Goal: Task Accomplishment & Management: Use online tool/utility

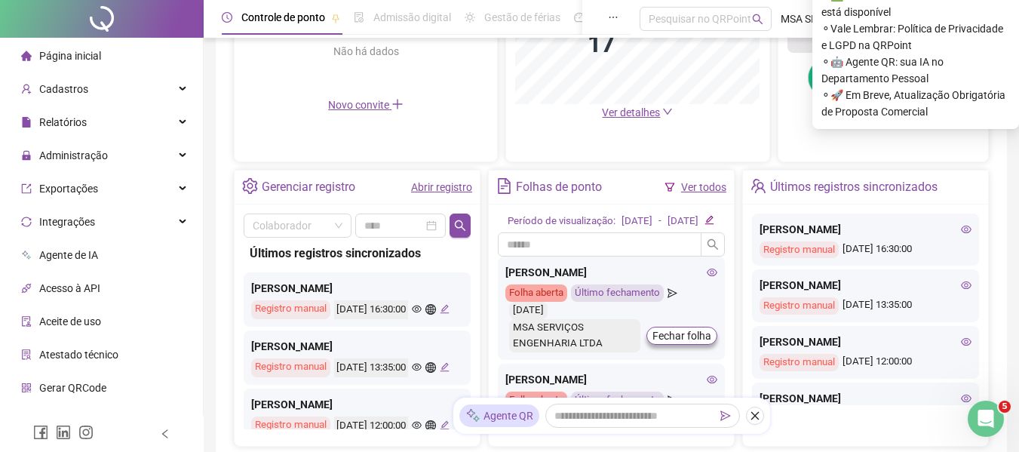
scroll to position [151, 0]
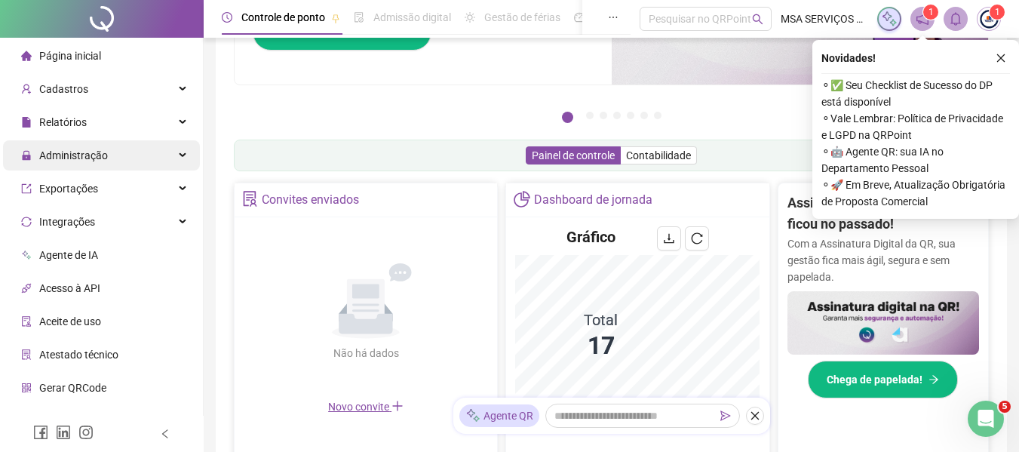
click at [81, 151] on span "Administração" at bounding box center [73, 155] width 69 height 12
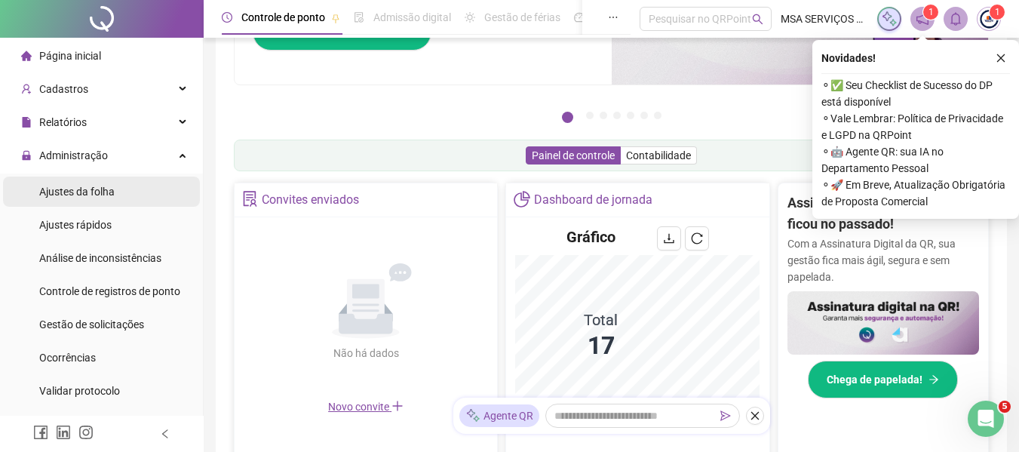
click at [80, 194] on span "Ajustes da folha" at bounding box center [76, 191] width 75 height 12
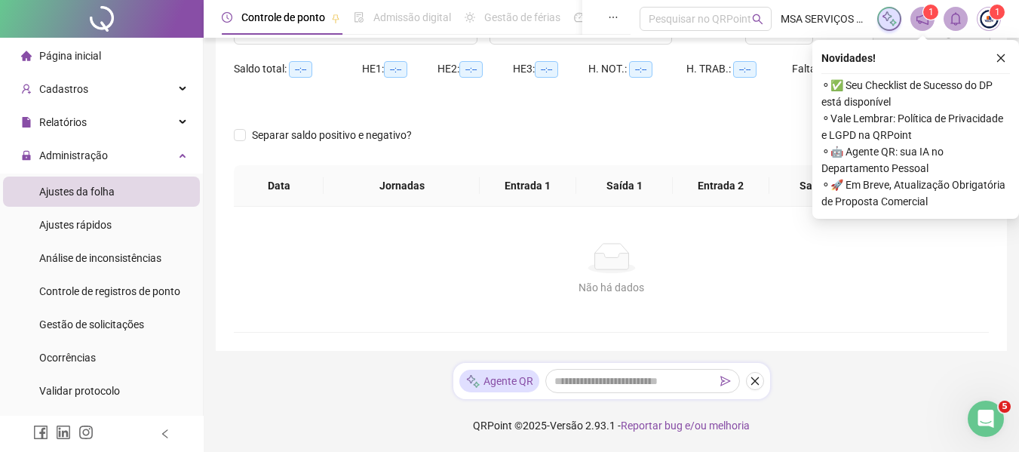
scroll to position [141, 0]
type input "**********"
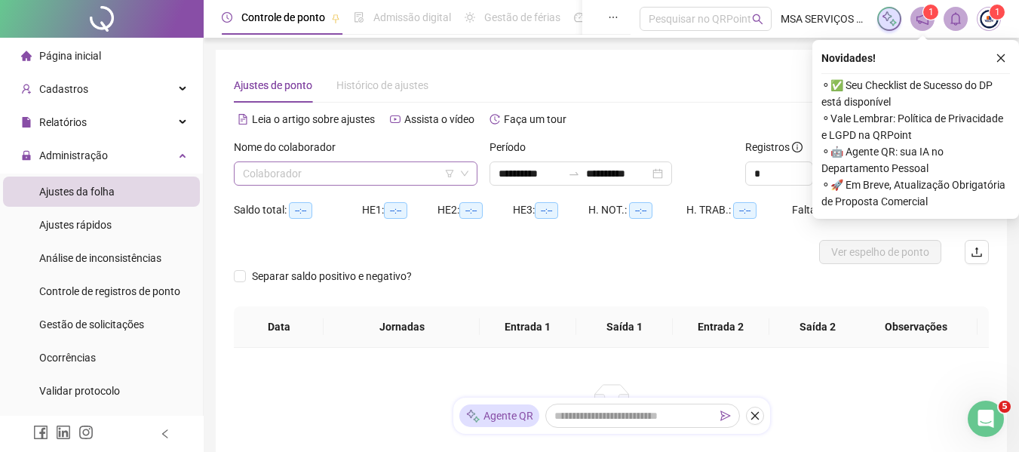
click at [308, 173] on input "search" at bounding box center [349, 173] width 212 height 23
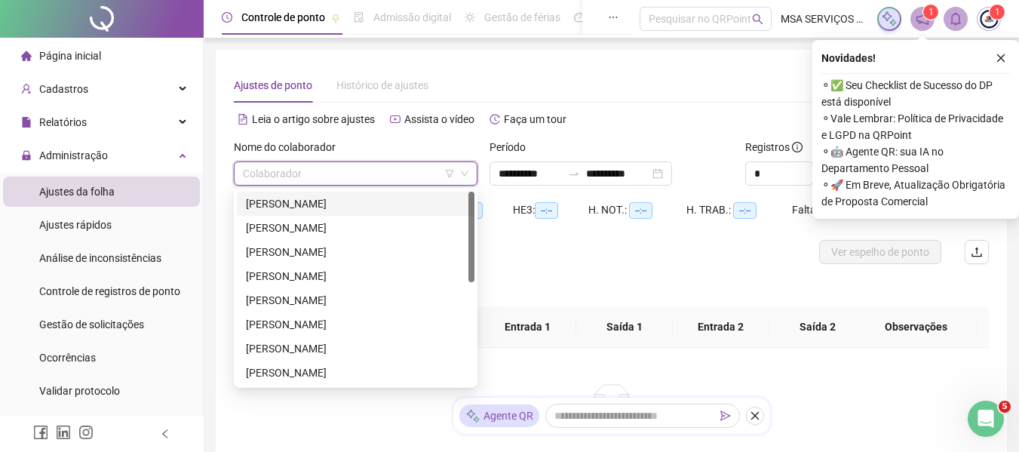
click at [329, 198] on div "[PERSON_NAME]" at bounding box center [355, 203] width 219 height 17
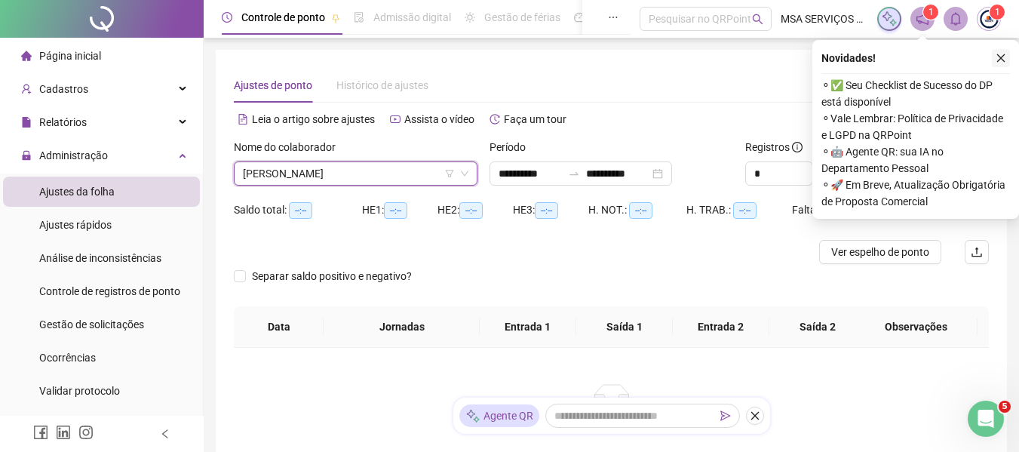
click at [1000, 59] on icon "close" at bounding box center [1000, 58] width 11 height 11
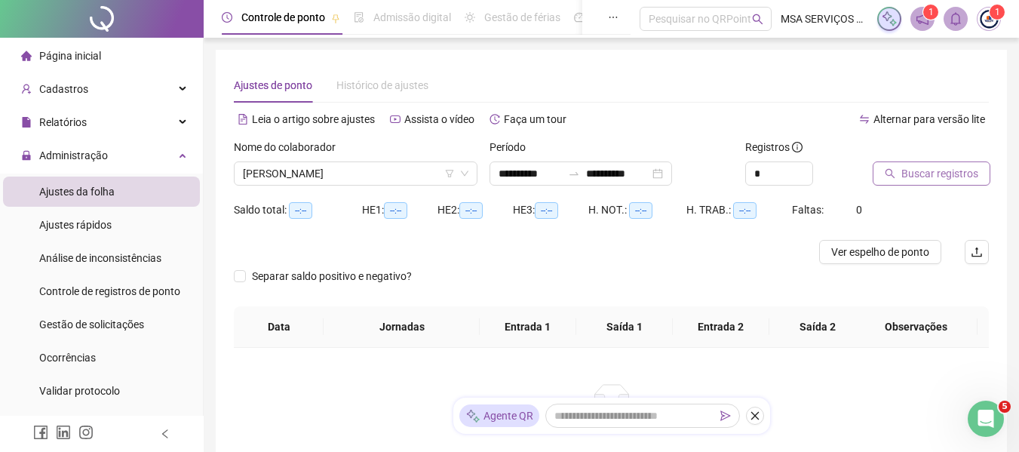
click at [934, 179] on span "Buscar registros" at bounding box center [939, 173] width 77 height 17
